Goal: Navigation & Orientation: Go to known website

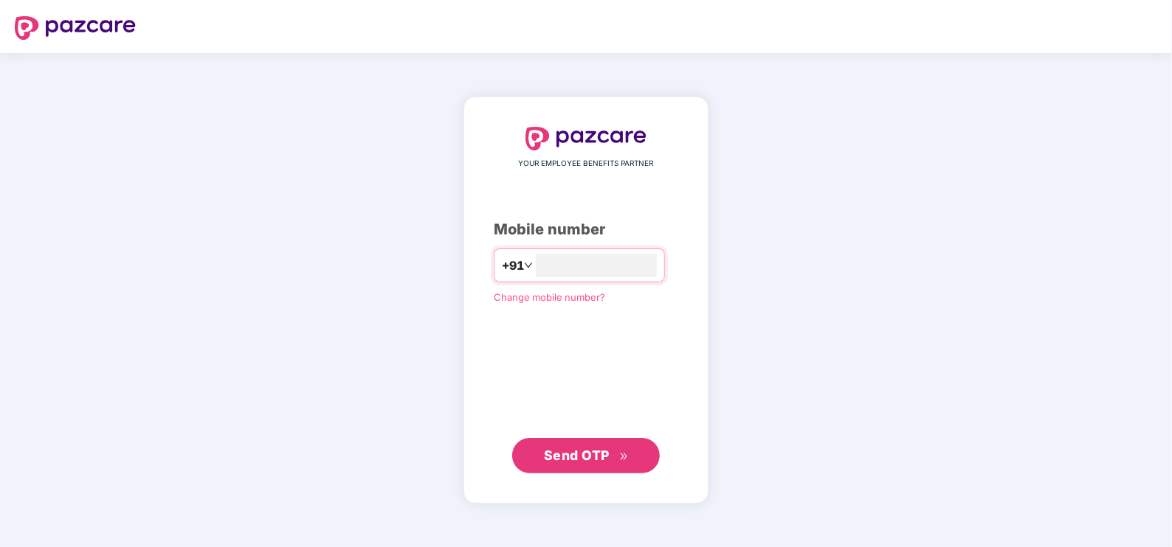
type input "*"
